Goal: Book appointment/travel/reservation

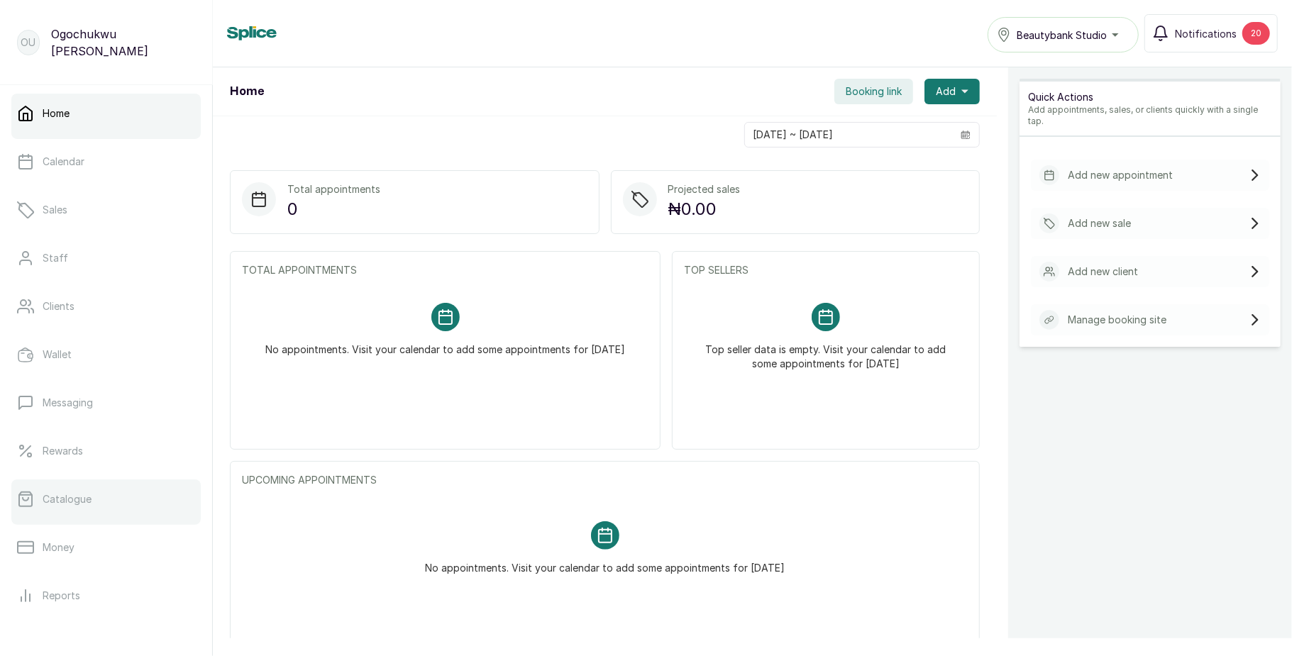
click at [83, 488] on link "Catalogue" at bounding box center [105, 500] width 189 height 40
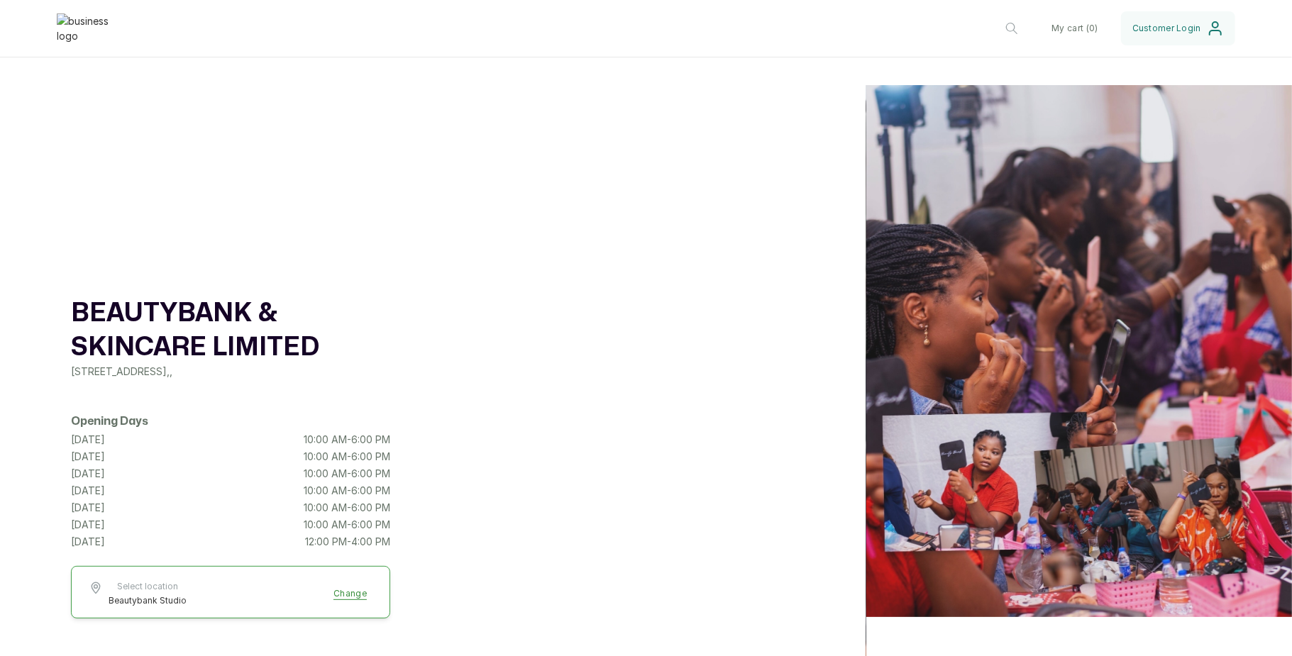
click at [1004, 29] on icon "button" at bounding box center [1011, 28] width 17 height 17
click at [915, 26] on input "text" at bounding box center [919, 28] width 217 height 35
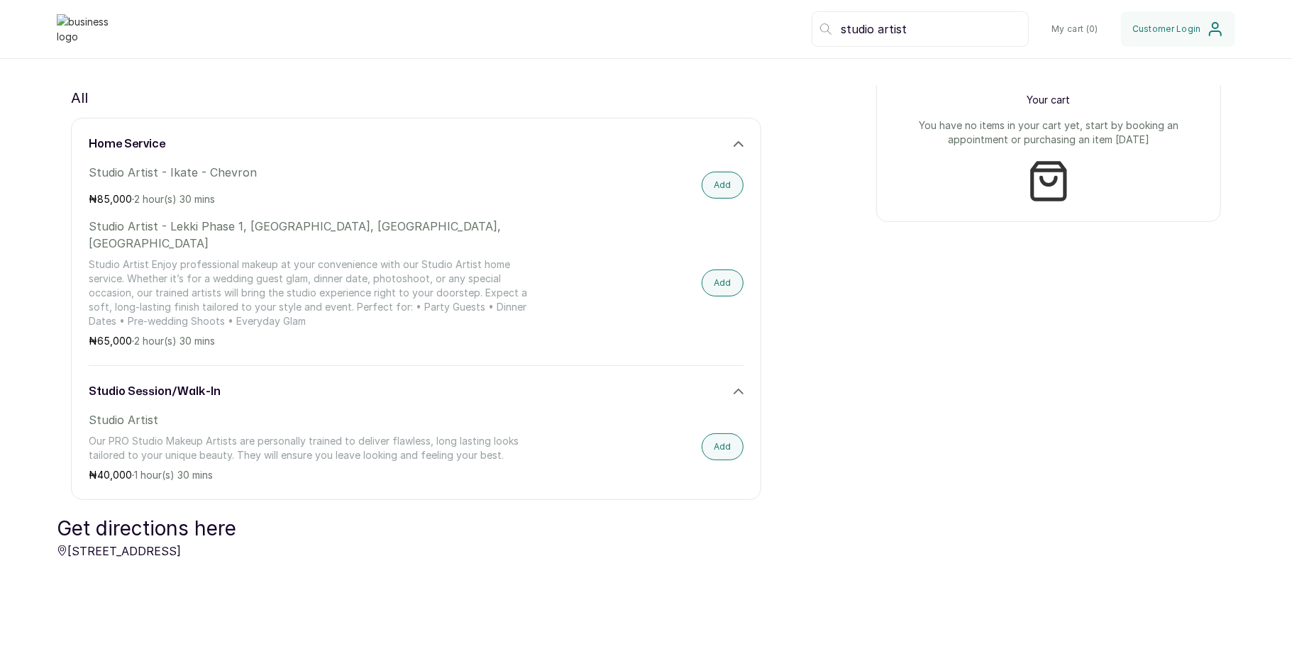
scroll to position [899, 0]
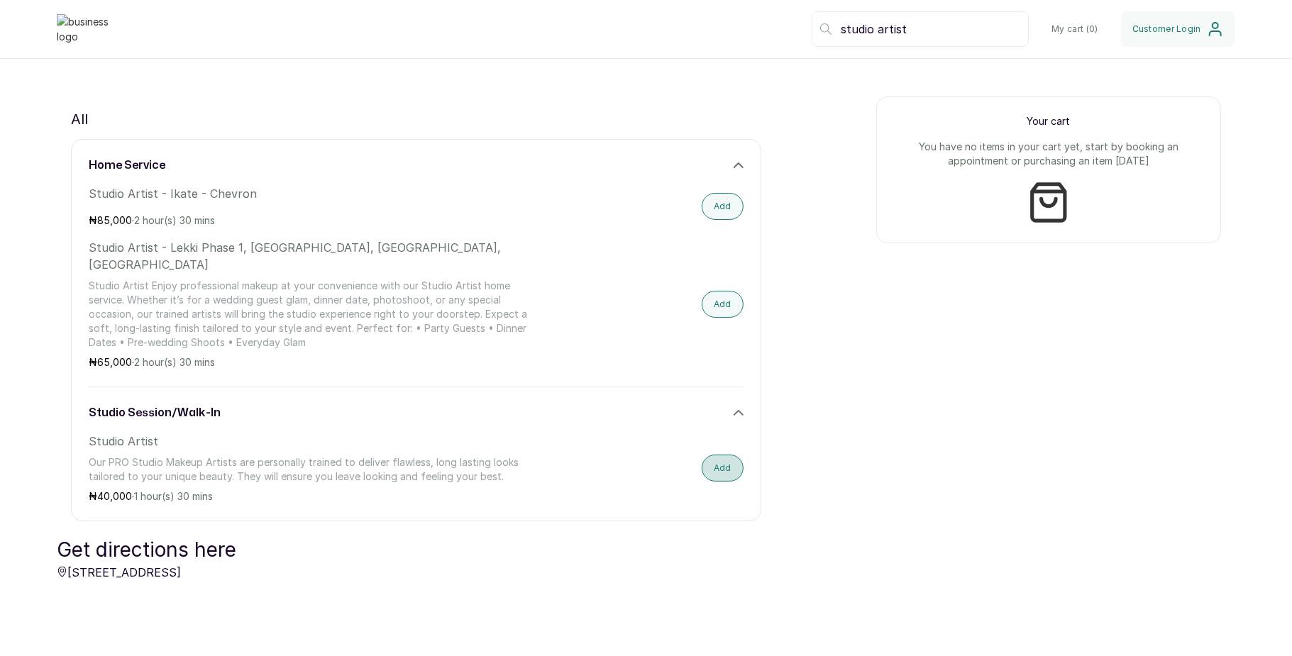
type input "studio artist"
click at [713, 455] on button "Add" at bounding box center [723, 468] width 42 height 27
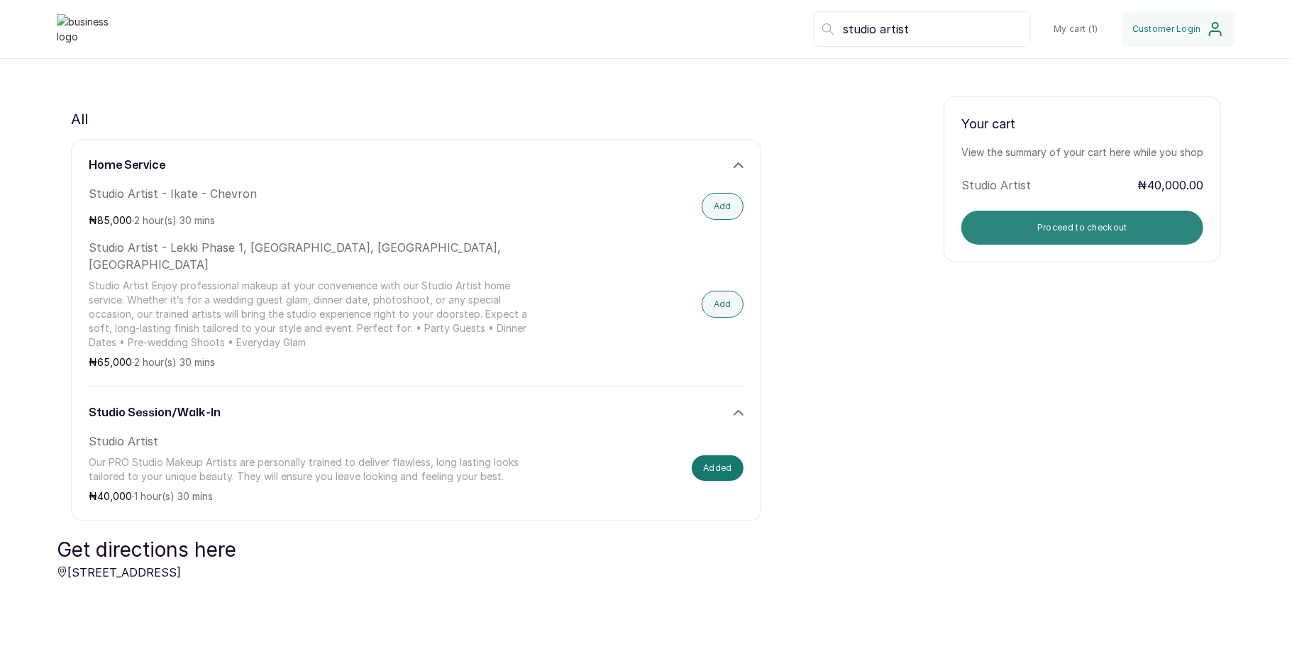
click at [1053, 224] on button "Proceed to checkout" at bounding box center [1082, 228] width 242 height 34
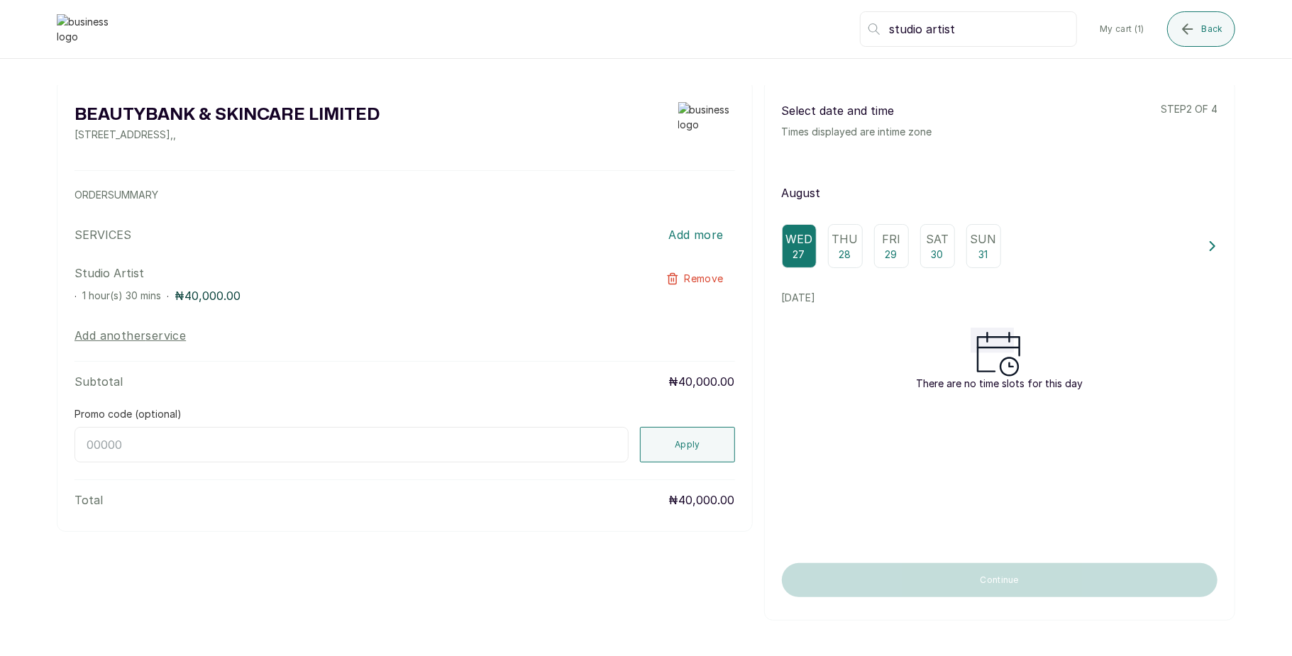
scroll to position [0, 0]
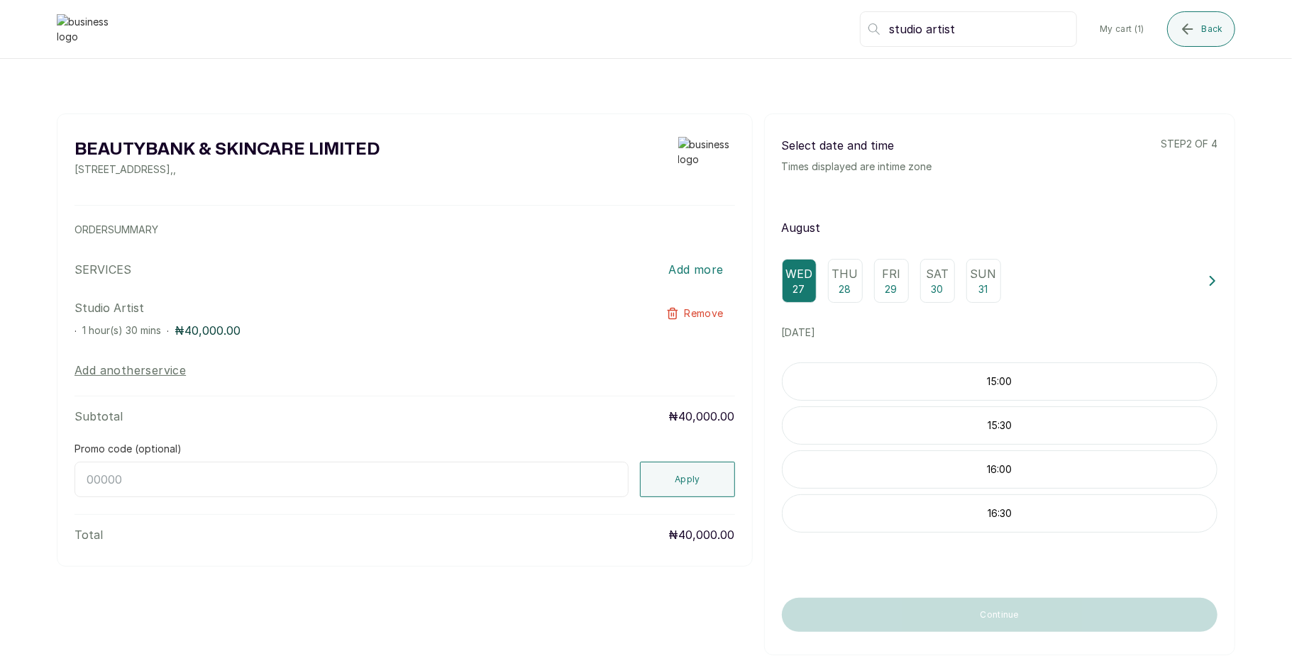
click at [965, 401] on div "15:00" at bounding box center [1000, 381] width 436 height 38
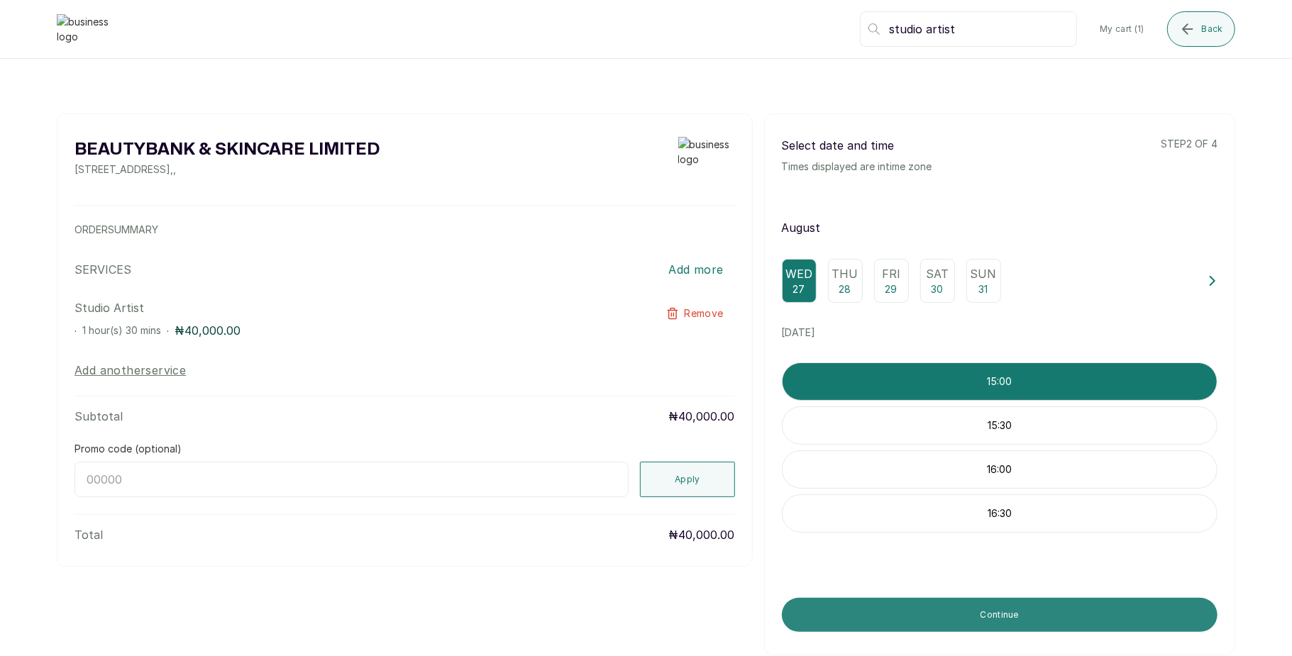
click at [963, 617] on button "Continue" at bounding box center [1000, 615] width 436 height 34
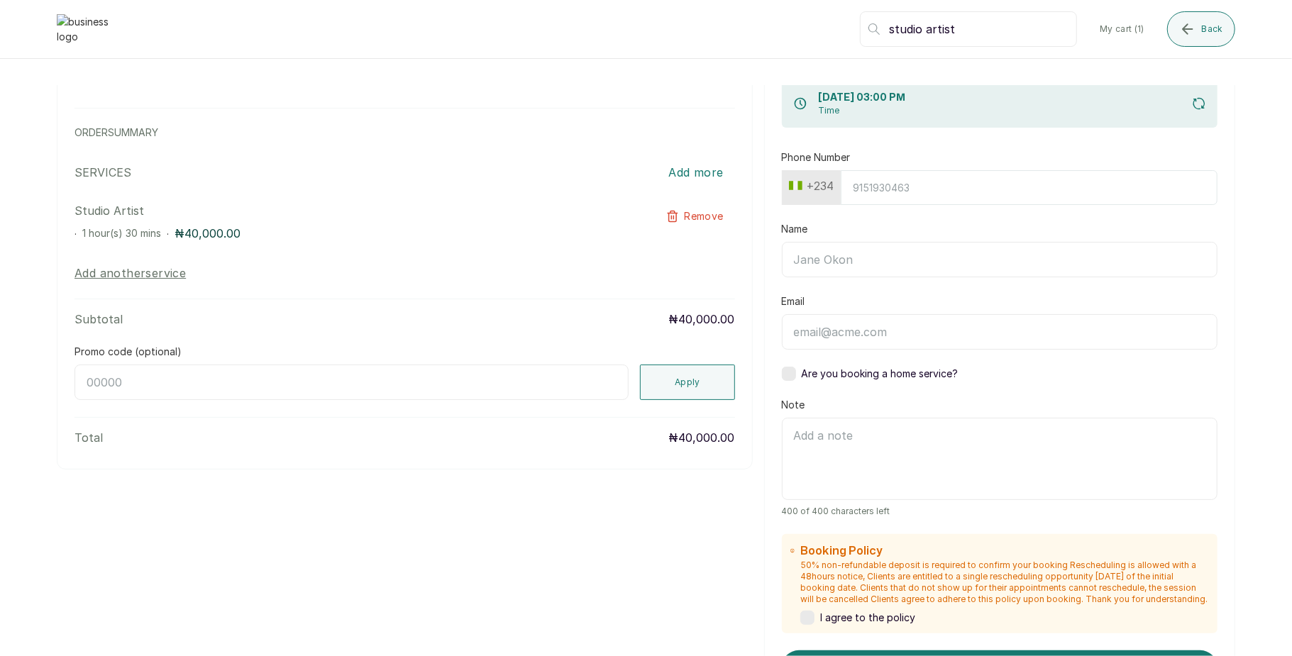
scroll to position [96, 0]
click at [866, 174] on input "Phone Number" at bounding box center [1029, 188] width 377 height 35
type input "7017036881"
type input "[PERSON_NAME]"
type input "[EMAIL_ADDRESS][DOMAIN_NAME]"
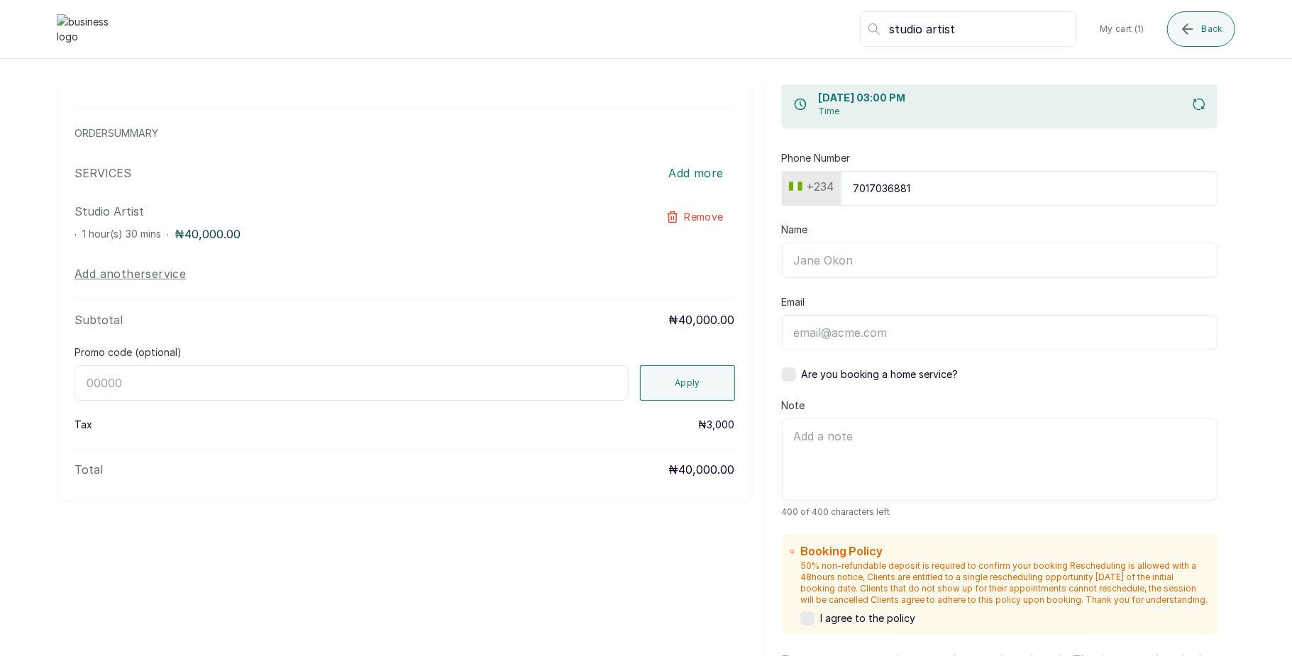
click at [925, 196] on input "7017036881" at bounding box center [1029, 188] width 377 height 35
click at [870, 254] on input "Name" at bounding box center [1000, 260] width 436 height 35
type input "[PERSON_NAME]"
type input "[EMAIL_ADDRESS][DOMAIN_NAME]"
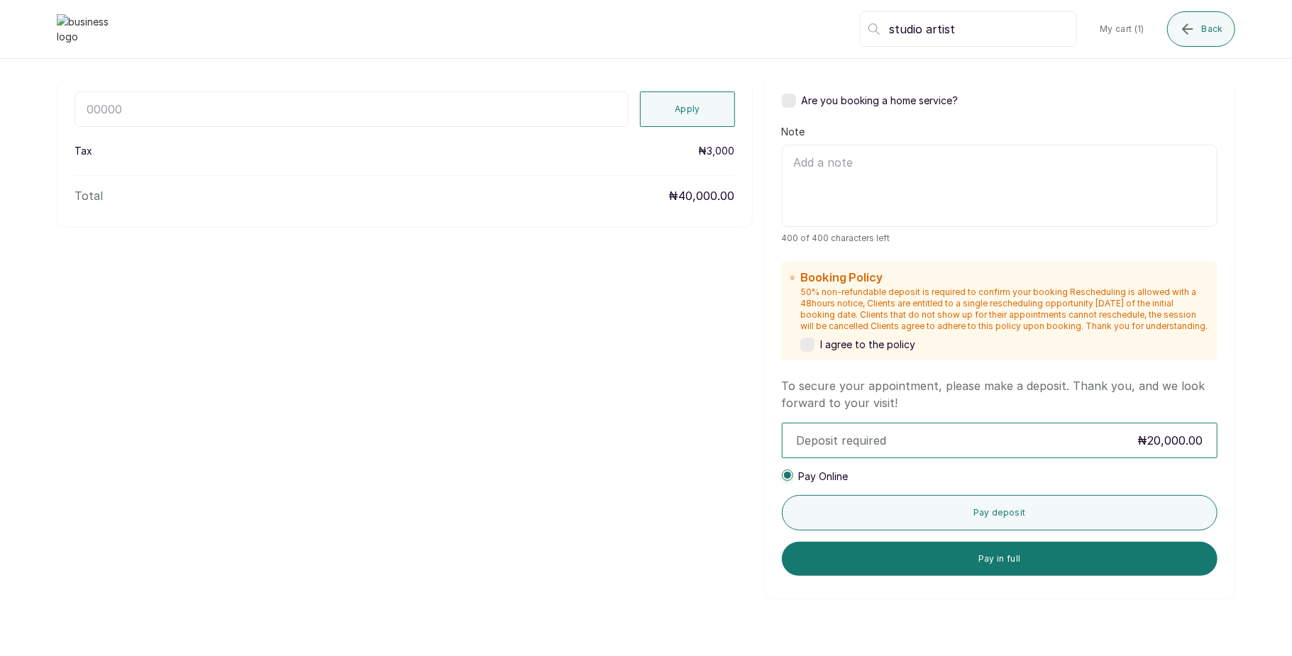
scroll to position [0, 0]
